Goal: Information Seeking & Learning: Learn about a topic

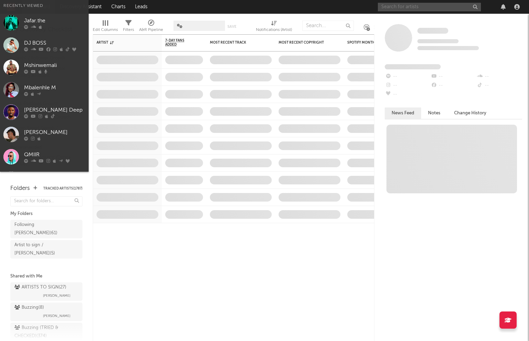
click at [421, 4] on input "text" at bounding box center [429, 7] width 103 height 9
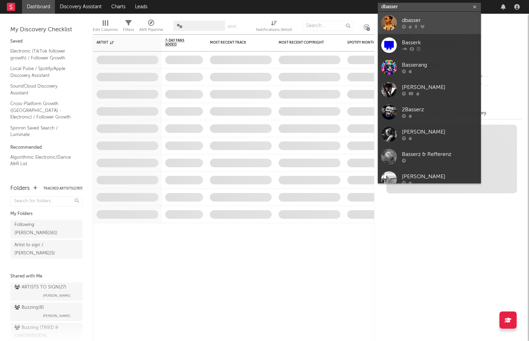
type input "dbasser"
click at [421, 18] on div "dbasser" at bounding box center [440, 20] width 76 height 8
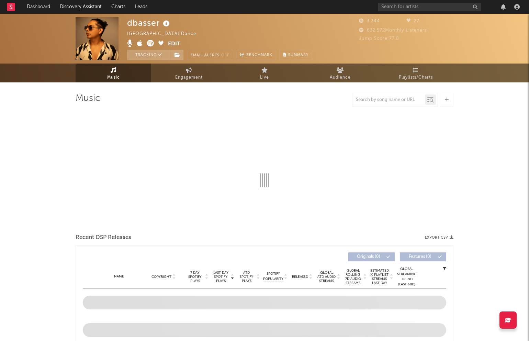
select select "1w"
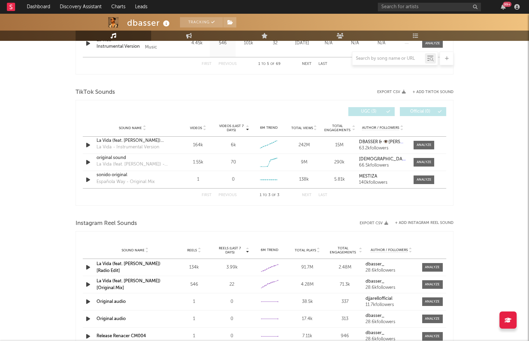
scroll to position [429, 0]
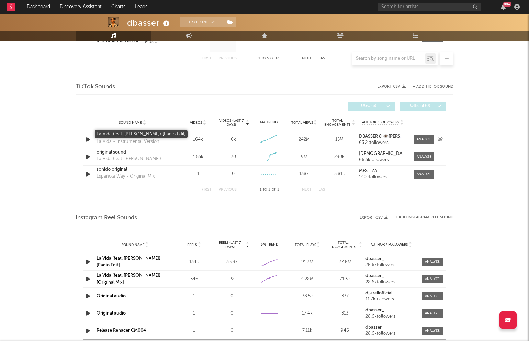
click at [127, 135] on div "La Vida (feat. [PERSON_NAME]) [Radio Edit]" at bounding box center [133, 135] width 72 height 7
click at [137, 260] on link "La Vida (feat. [PERSON_NAME]) [Radio Edit]" at bounding box center [129, 261] width 64 height 11
click at [426, 138] on div at bounding box center [424, 139] width 15 height 5
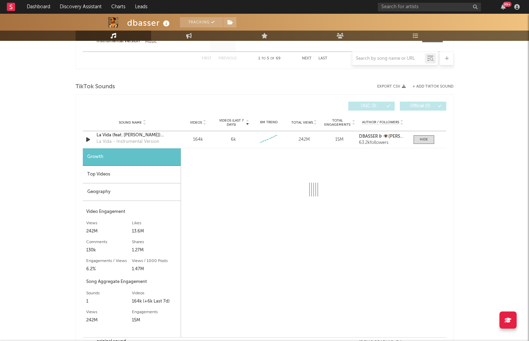
click at [126, 172] on div "Top Videos" at bounding box center [132, 175] width 98 height 18
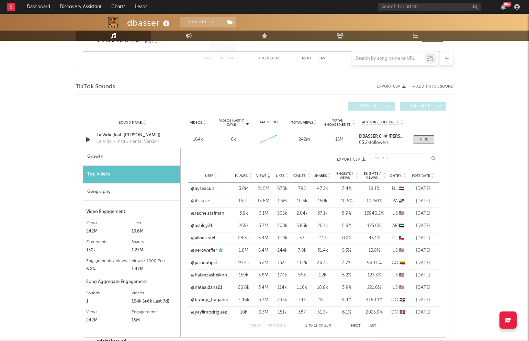
click at [428, 175] on span "Post Date" at bounding box center [421, 176] width 18 height 4
click at [205, 186] on link "@createbyk" at bounding box center [203, 189] width 24 height 7
click at [210, 199] on link "@vic.[GEOGRAPHIC_DATA]" at bounding box center [211, 201] width 41 height 13
click at [424, 137] on div at bounding box center [424, 139] width 8 height 5
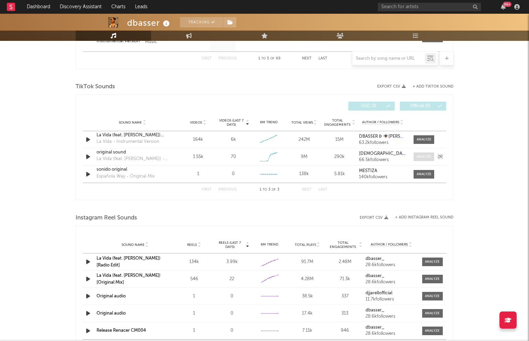
click at [431, 156] on div at bounding box center [424, 156] width 15 height 5
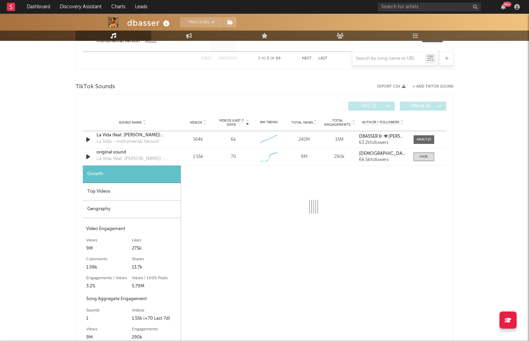
click at [122, 188] on div "Top Videos" at bounding box center [132, 192] width 98 height 18
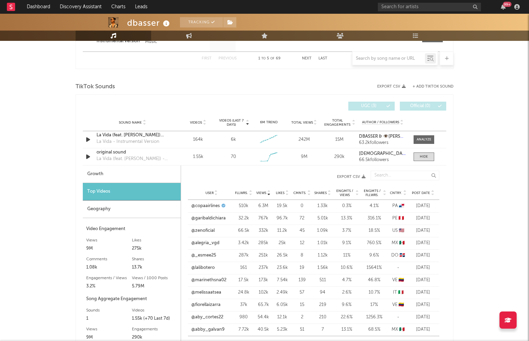
click at [417, 195] on div "User Fllwrs. Views Likes Cmnts. Shares Engmts / Views Engmts / Fllwrs. Cntry. P…" at bounding box center [314, 193] width 252 height 14
click at [421, 191] on span "Post Date" at bounding box center [421, 193] width 18 height 4
click at [421, 155] on div at bounding box center [424, 156] width 8 height 5
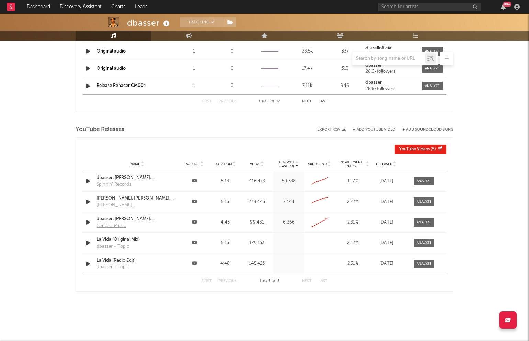
scroll to position [674, 0]
click at [427, 180] on div at bounding box center [424, 181] width 15 height 5
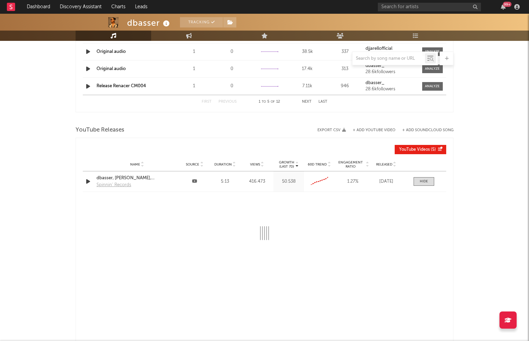
select select "All"
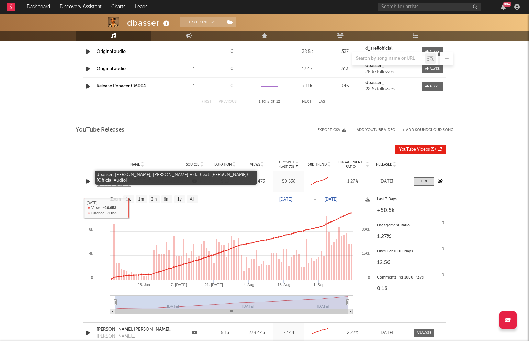
click at [145, 175] on div "dbasser, [PERSON_NAME], [PERSON_NAME] Vida (feat. [PERSON_NAME]) [Official Audi…" at bounding box center [137, 178] width 81 height 7
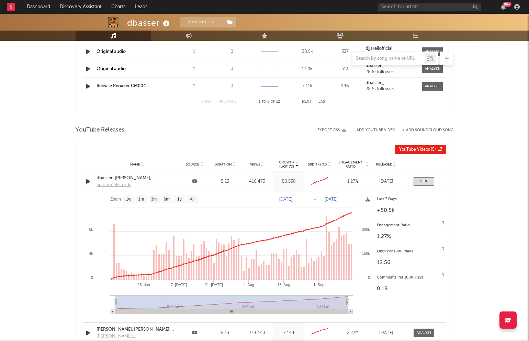
click at [389, 1] on div "99 +" at bounding box center [450, 7] width 144 height 14
click at [386, 9] on input "text" at bounding box center [429, 7] width 103 height 9
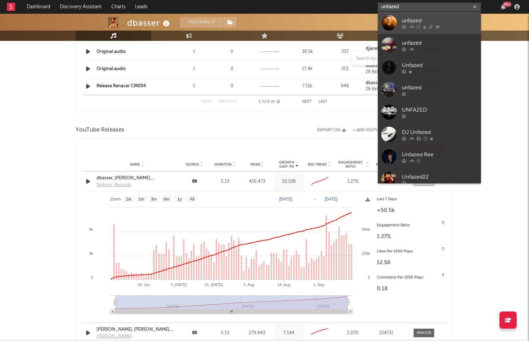
type input "unfazed"
click at [412, 22] on div "unfazed" at bounding box center [440, 20] width 76 height 8
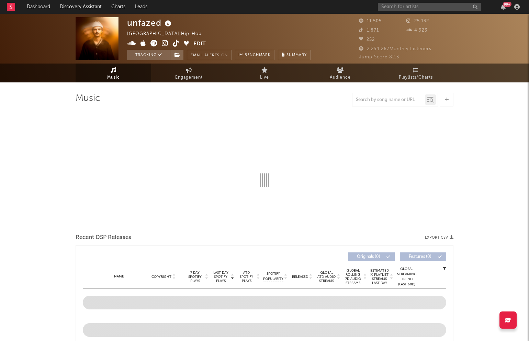
select select "6m"
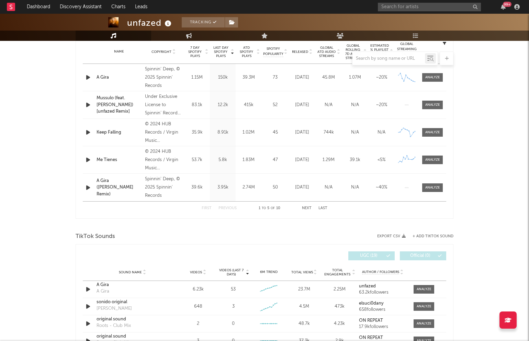
scroll to position [296, 0]
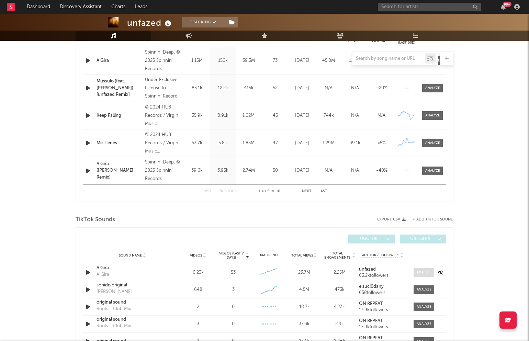
click at [423, 268] on span at bounding box center [424, 272] width 21 height 9
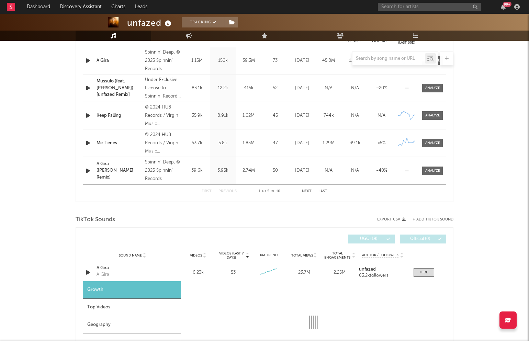
click at [112, 299] on div "Top Videos" at bounding box center [132, 308] width 98 height 18
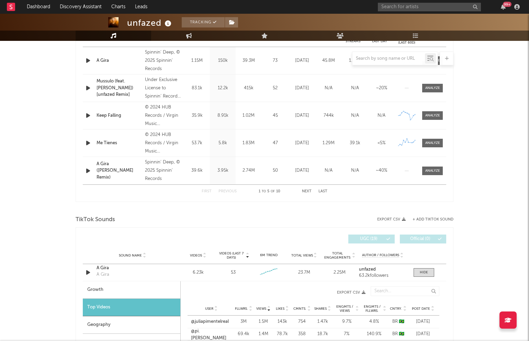
click at [417, 307] on span "Post Date" at bounding box center [421, 309] width 18 height 4
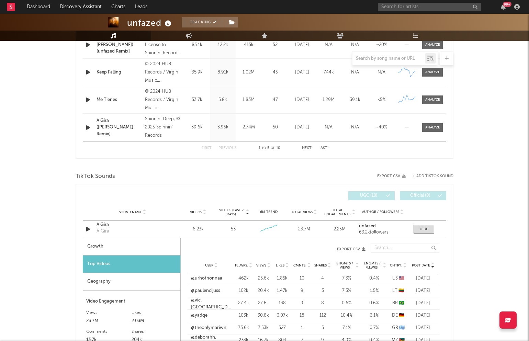
scroll to position [342, 0]
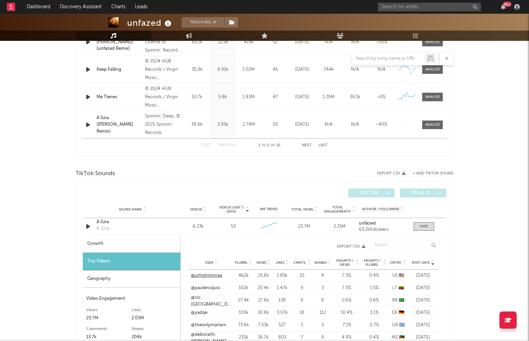
click at [210, 275] on link "@urhotnonnaa" at bounding box center [206, 276] width 31 height 7
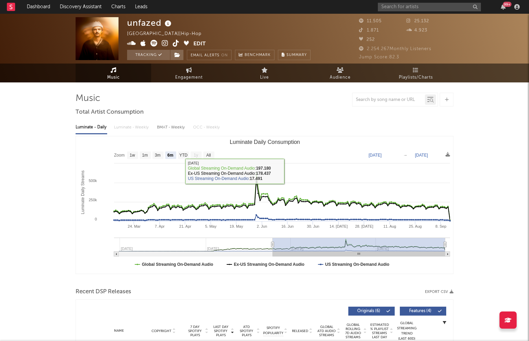
scroll to position [0, 0]
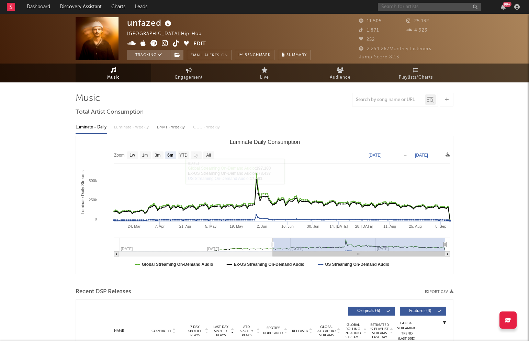
click at [410, 10] on input "text" at bounding box center [429, 7] width 103 height 9
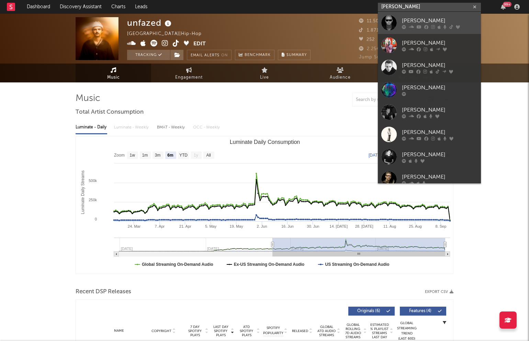
type input "[PERSON_NAME]"
click at [406, 16] on link "[PERSON_NAME]" at bounding box center [429, 23] width 103 height 22
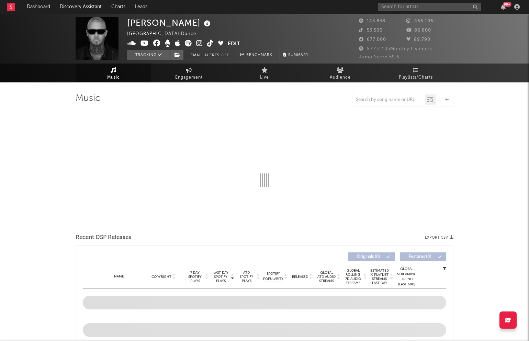
select select "6m"
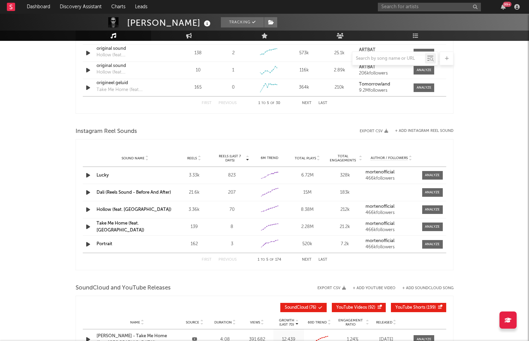
scroll to position [557, 0]
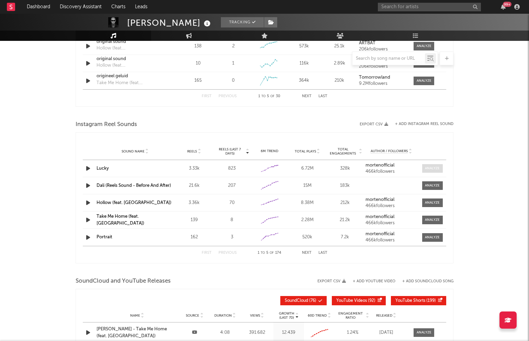
click at [431, 170] on span at bounding box center [432, 168] width 21 height 9
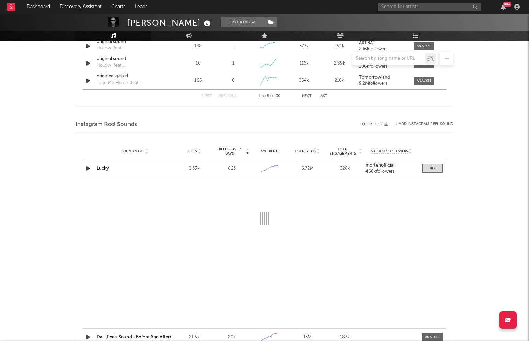
select select "1w"
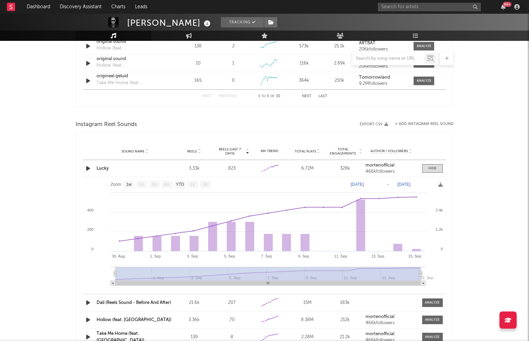
click at [102, 168] on link "Lucky" at bounding box center [103, 168] width 12 height 4
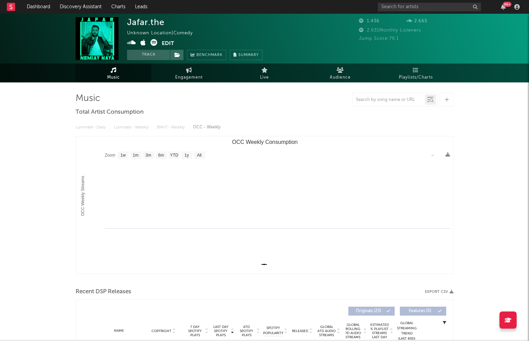
select select "1w"
